Goal: Navigation & Orientation: Find specific page/section

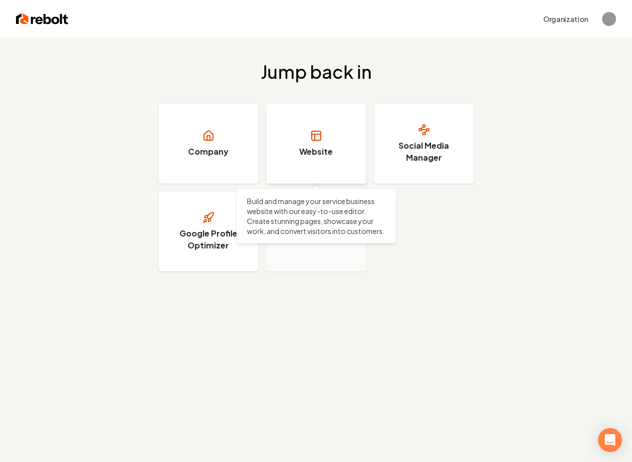
click at [321, 154] on h3 "Website" at bounding box center [315, 152] width 33 height 12
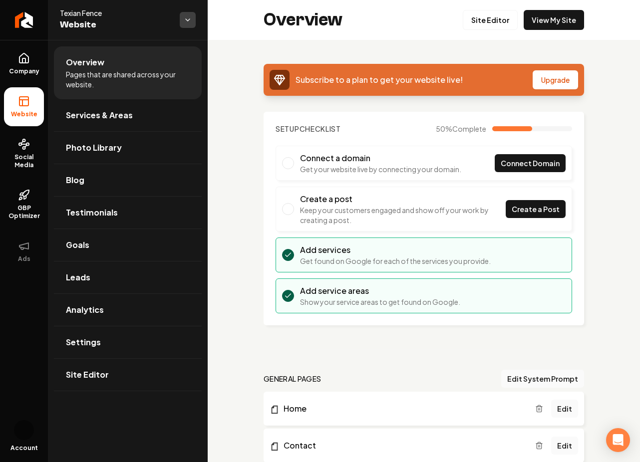
click at [188, 21] on html "Company Website Social Media GBP Optimizer Ads Account Texian Fence Website Ove…" at bounding box center [320, 231] width 640 height 462
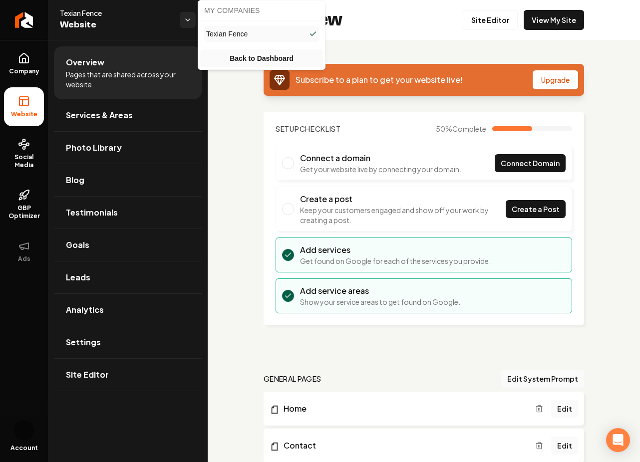
click at [278, 60] on link "Back to Dashboard" at bounding box center [261, 58] width 123 height 18
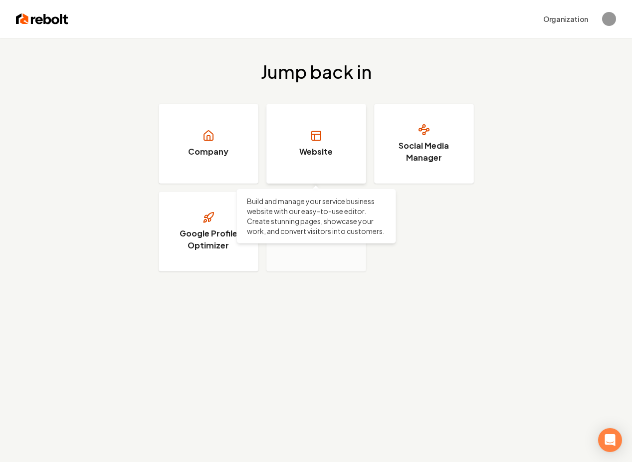
click at [290, 133] on link "Website" at bounding box center [316, 144] width 100 height 80
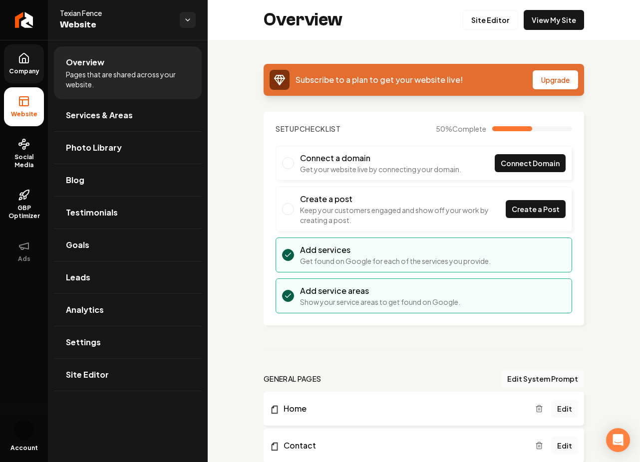
click at [28, 56] on icon at bounding box center [24, 58] width 12 height 12
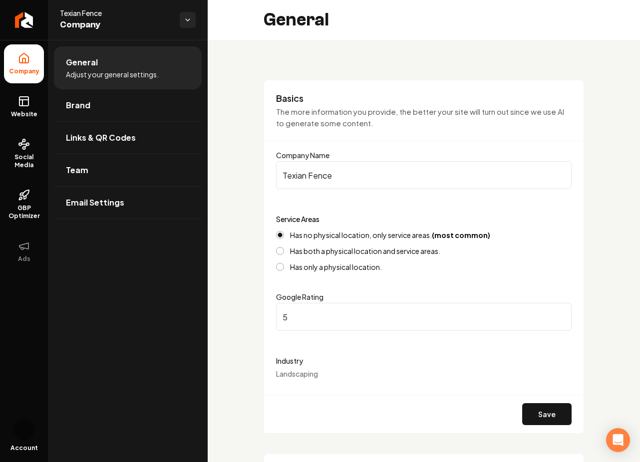
click at [19, 428] on img "Open user button" at bounding box center [24, 430] width 20 height 20
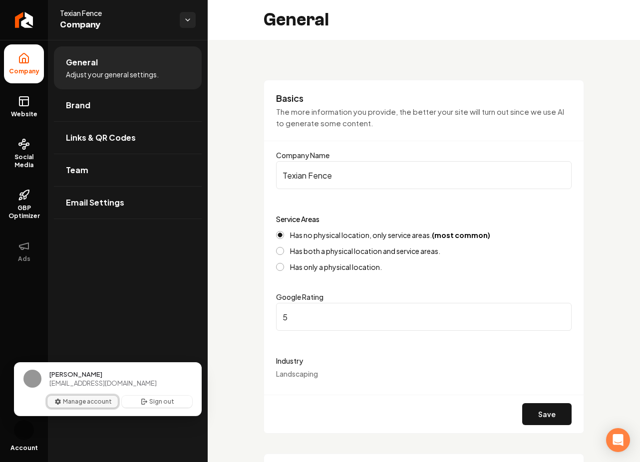
click at [94, 402] on button "Manage account" at bounding box center [82, 402] width 70 height 12
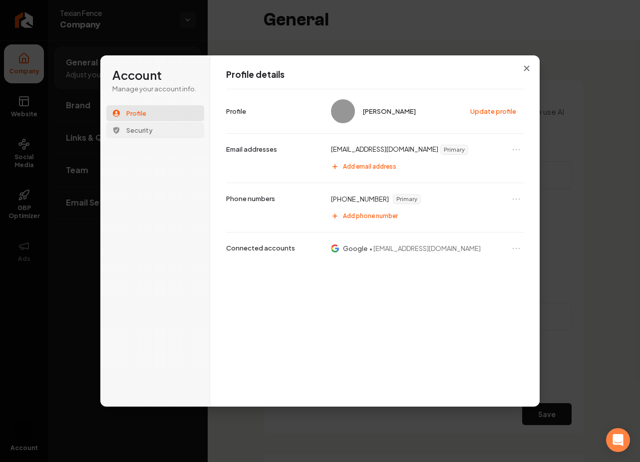
click at [128, 134] on span "Security" at bounding box center [139, 130] width 26 height 9
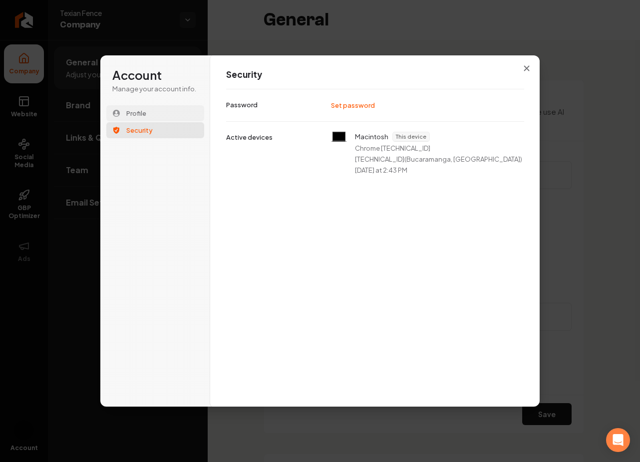
click at [139, 111] on span "Profile" at bounding box center [136, 113] width 20 height 9
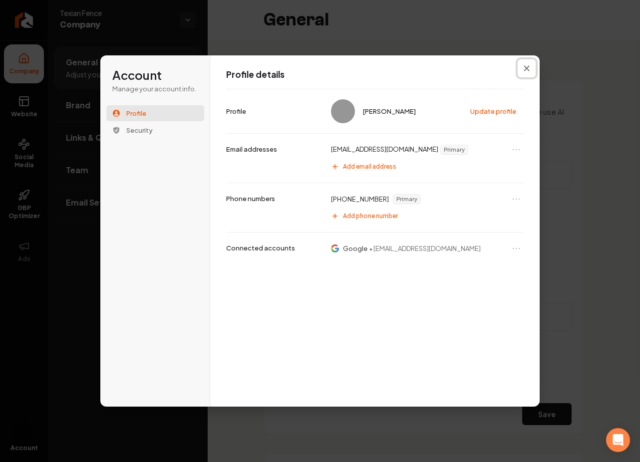
click at [529, 69] on icon "Close modal" at bounding box center [526, 68] width 6 height 6
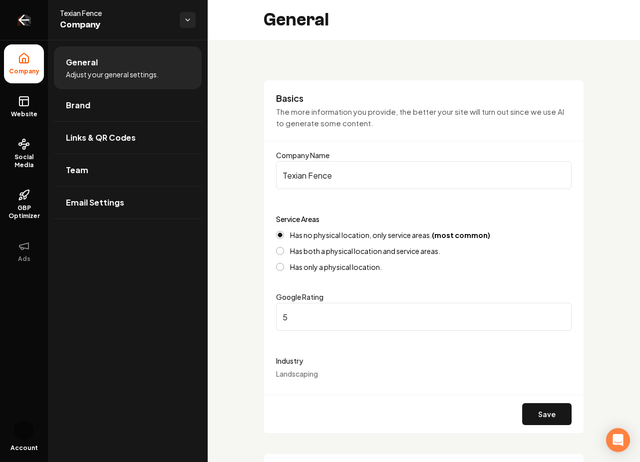
click at [25, 22] on icon "Return to dashboard" at bounding box center [24, 20] width 16 height 16
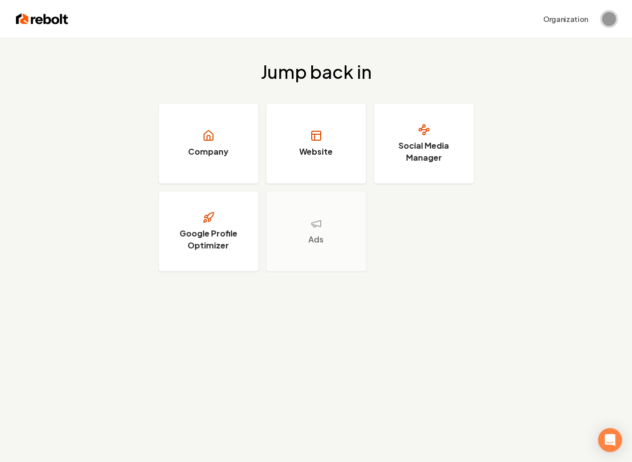
click at [613, 15] on img "Open user button" at bounding box center [609, 19] width 14 height 14
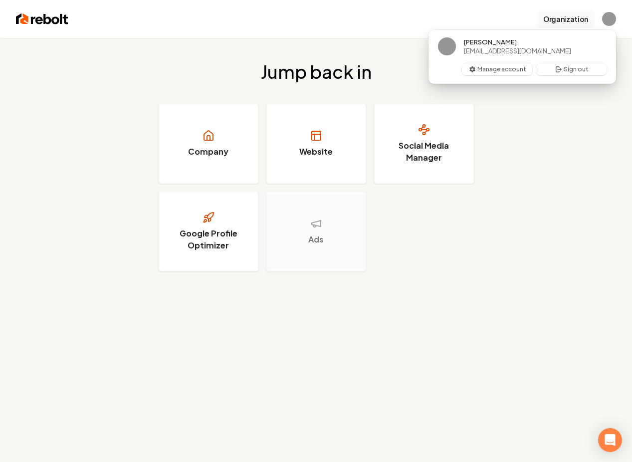
click at [577, 16] on button "Organization" at bounding box center [565, 19] width 57 height 18
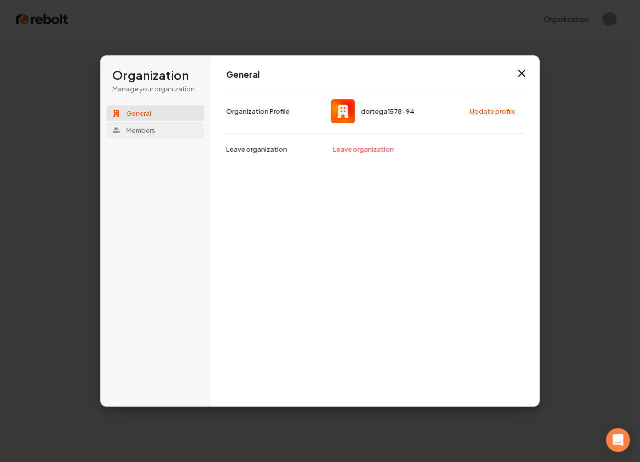
click at [131, 133] on span "Members" at bounding box center [140, 130] width 29 height 9
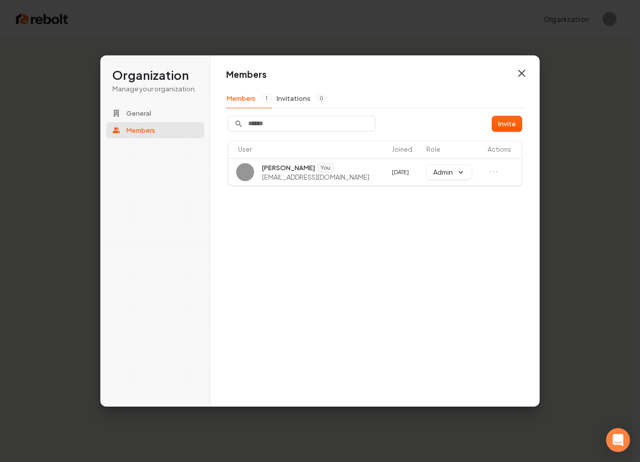
click at [517, 74] on icon "button" at bounding box center [521, 73] width 12 height 12
